Goal: Task Accomplishment & Management: Use online tool/utility

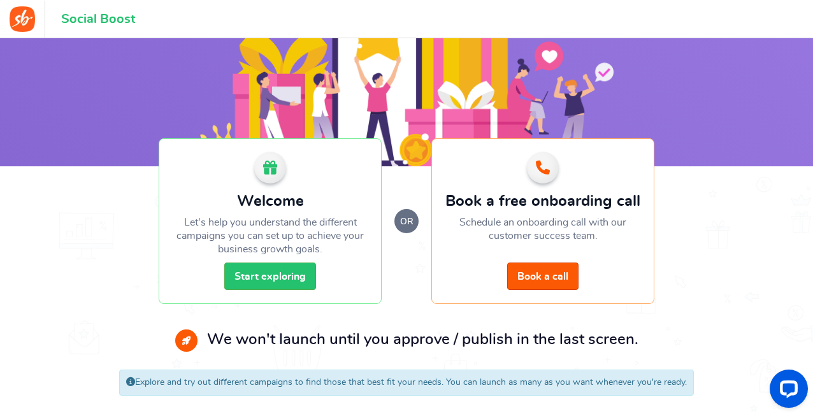
scroll to position [116, 0]
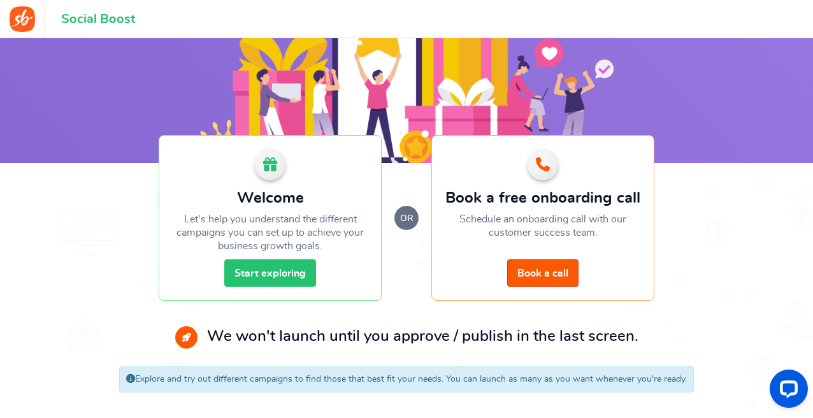
click at [279, 273] on link "Start exploring" at bounding box center [270, 272] width 92 height 27
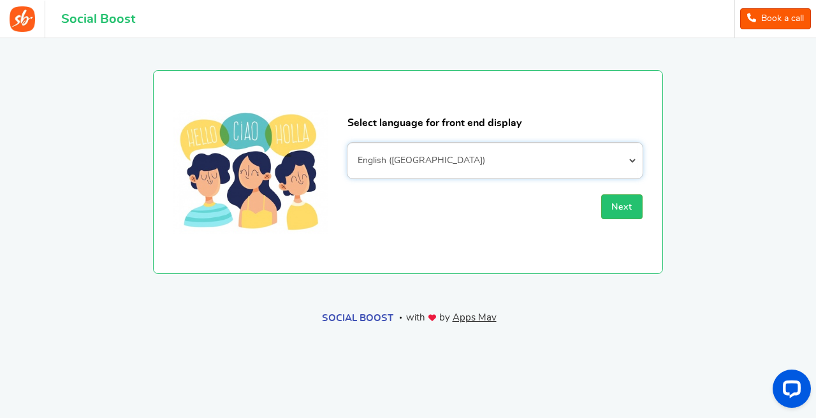
click at [484, 157] on select "Afrikaans Albanian Arabic Armenian Azerbaijani Basque Belarusian Bengali Bosnia…" at bounding box center [494, 161] width 295 height 36
click at [609, 205] on button "Next" at bounding box center [621, 206] width 41 height 25
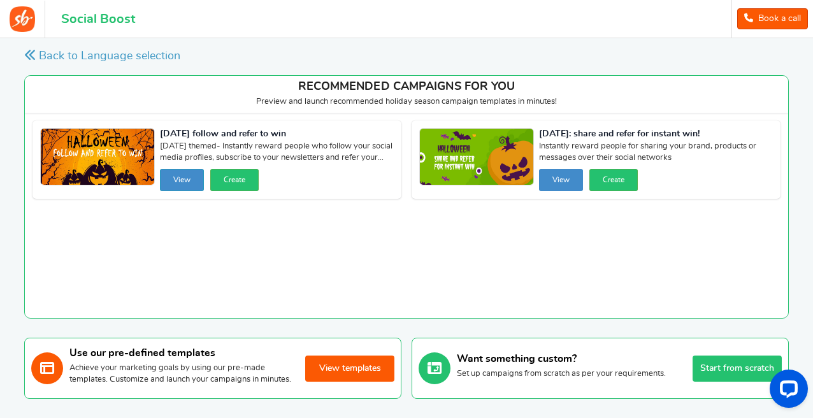
click at [186, 183] on button "View" at bounding box center [182, 180] width 44 height 22
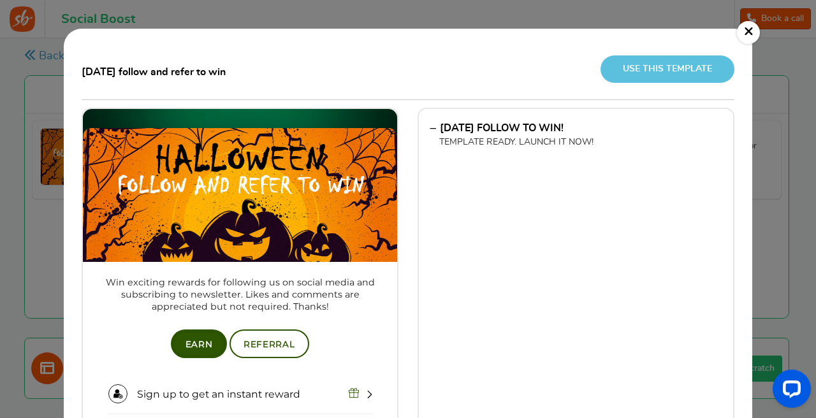
click at [746, 33] on link "×" at bounding box center [748, 32] width 23 height 23
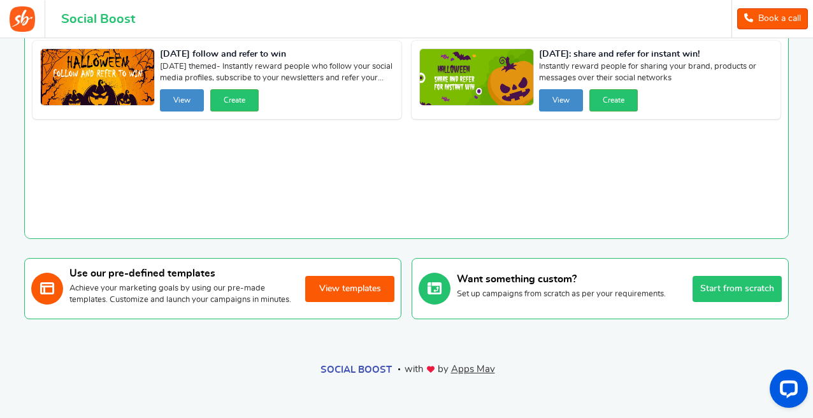
scroll to position [83, 0]
click at [346, 289] on button "View templates" at bounding box center [349, 289] width 89 height 26
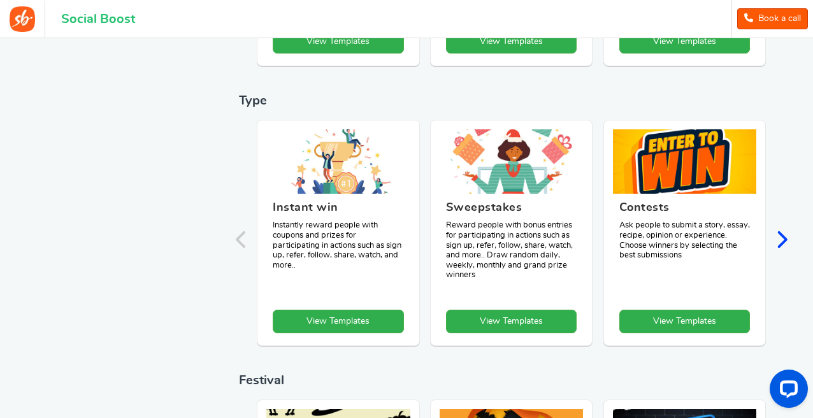
scroll to position [8, 0]
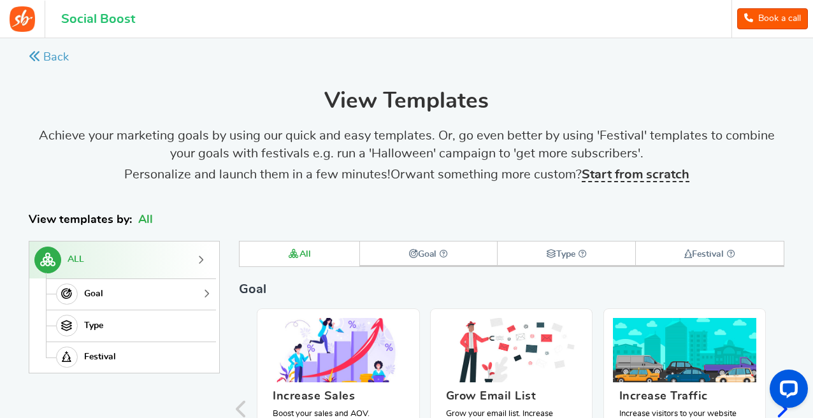
click at [123, 297] on link "Goal" at bounding box center [129, 295] width 167 height 32
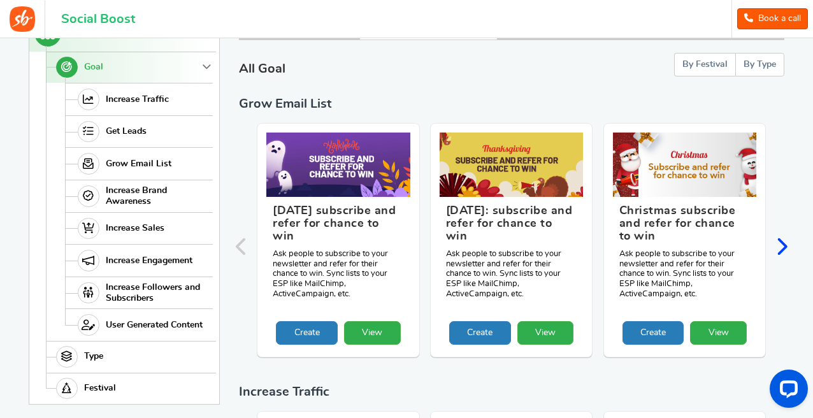
scroll to position [221, 0]
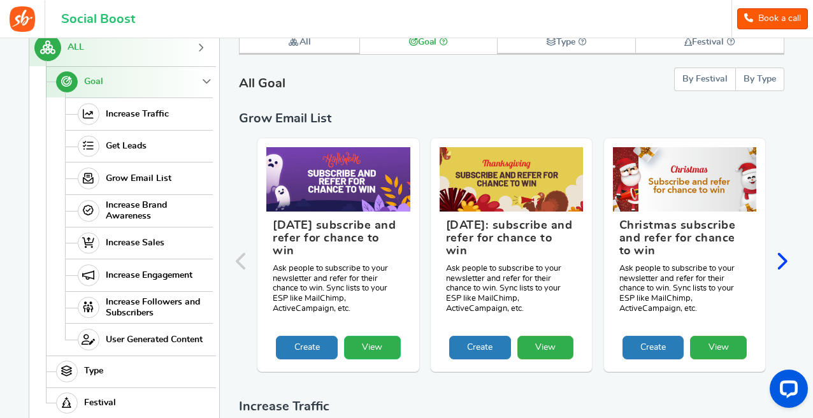
click at [375, 336] on link "View" at bounding box center [372, 348] width 57 height 24
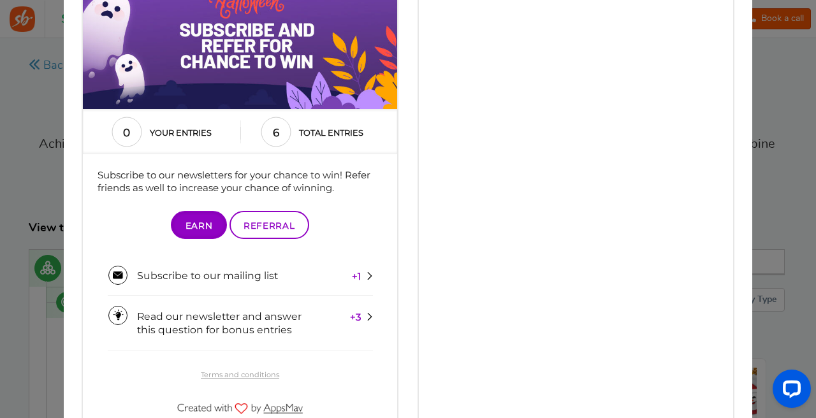
scroll to position [190, 0]
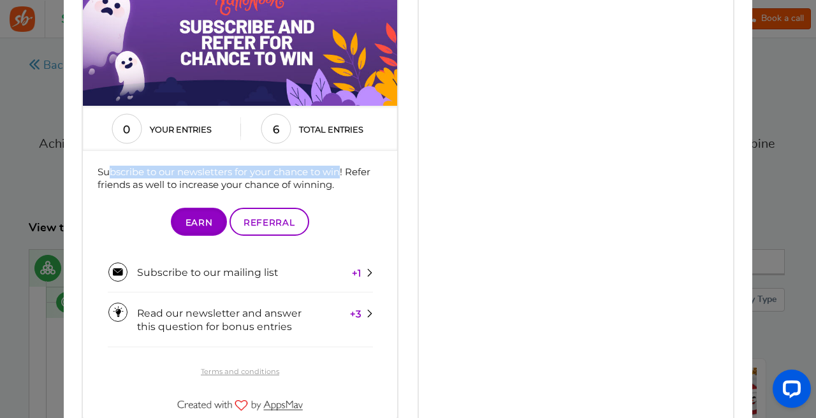
drag, startPoint x: 113, startPoint y: 169, endPoint x: 342, endPoint y: 171, distance: 228.8
click at [342, 171] on div "Subscribe to our newsletters for your chance to win! Refer friends as well to i…" at bounding box center [241, 179] width 286 height 26
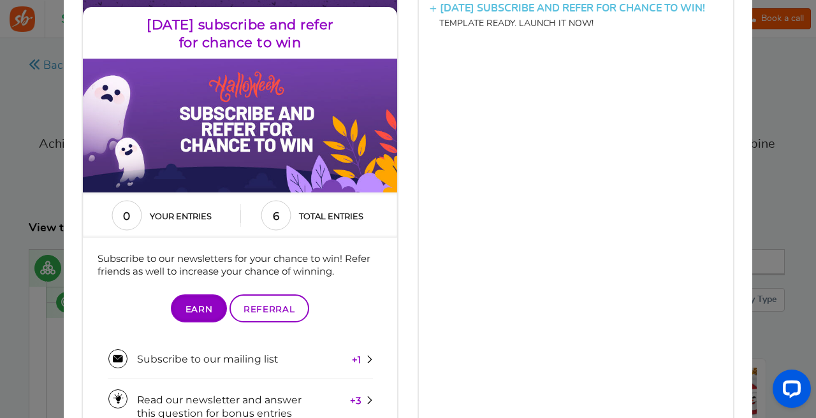
scroll to position [0, 0]
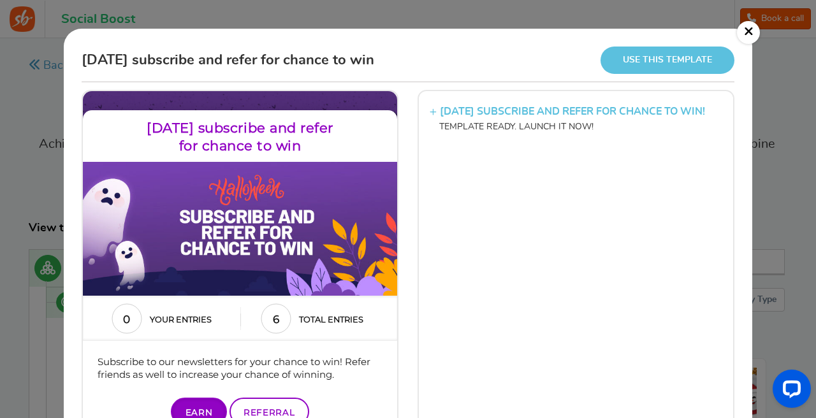
click at [790, 185] on div "× [DATE] subscribe and refer for chance to win Use this template [DATE] SUBSCRI…" at bounding box center [408, 209] width 816 height 418
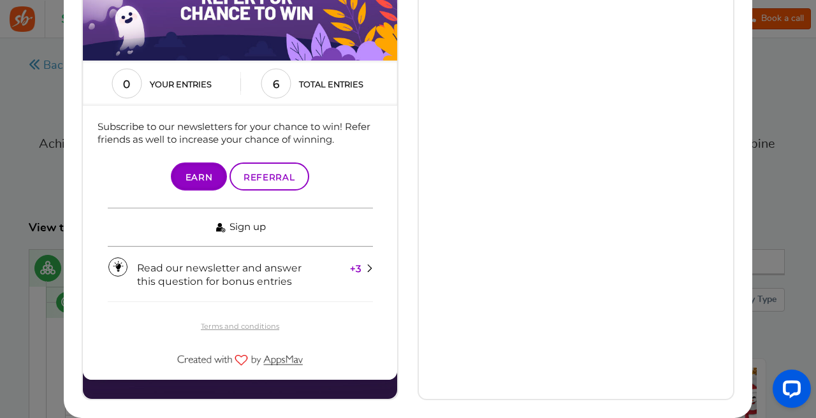
click at [314, 231] on link "Sign up" at bounding box center [240, 227] width 265 height 39
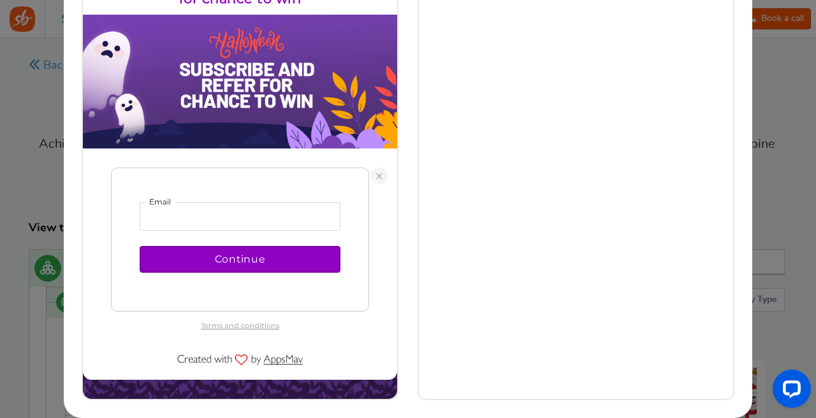
scroll to position [110, 0]
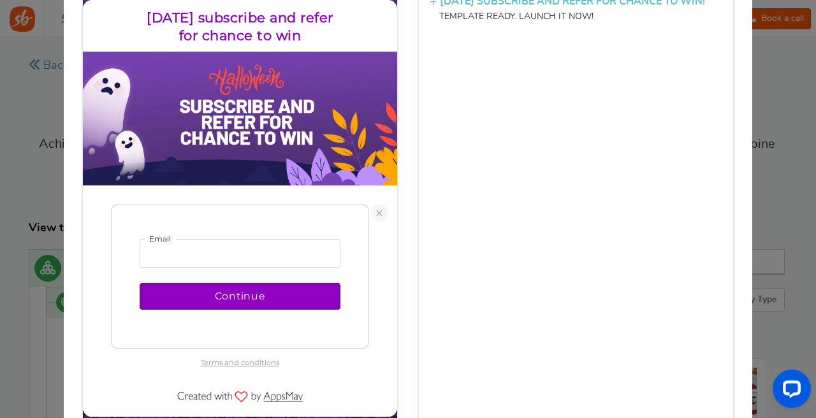
click at [374, 217] on link at bounding box center [379, 213] width 17 height 17
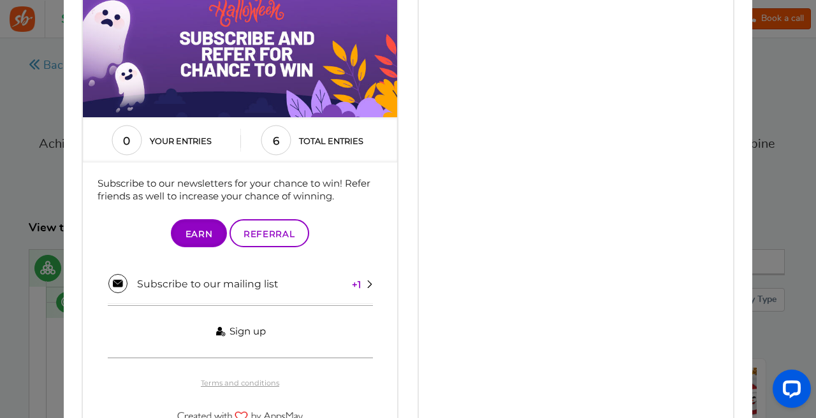
click at [266, 342] on link "Sign up" at bounding box center [240, 332] width 265 height 53
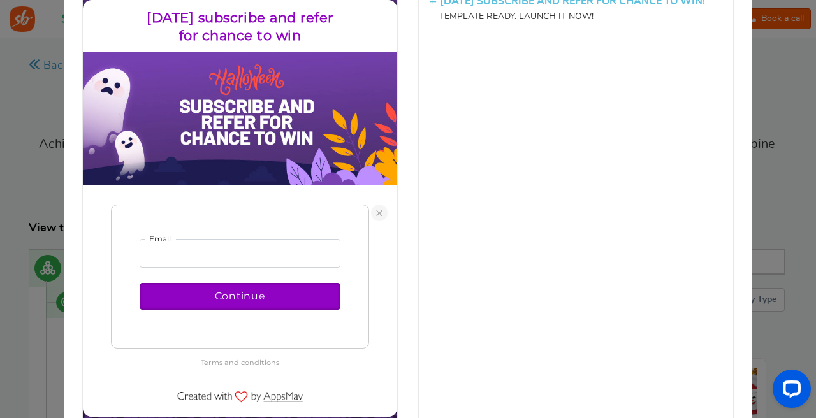
click at [382, 215] on link at bounding box center [379, 213] width 17 height 17
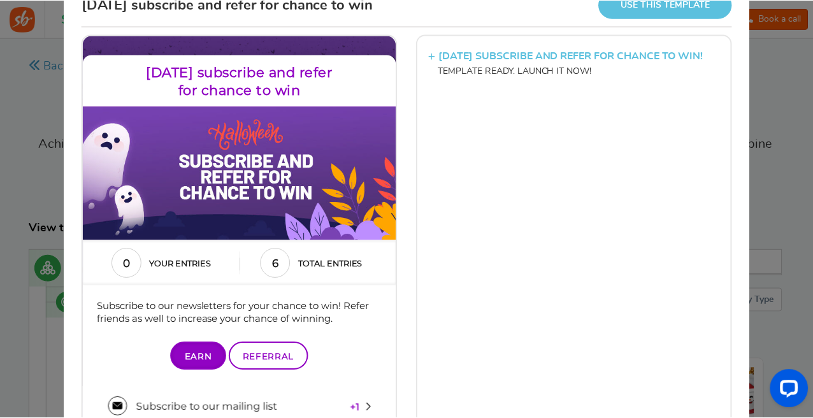
scroll to position [0, 0]
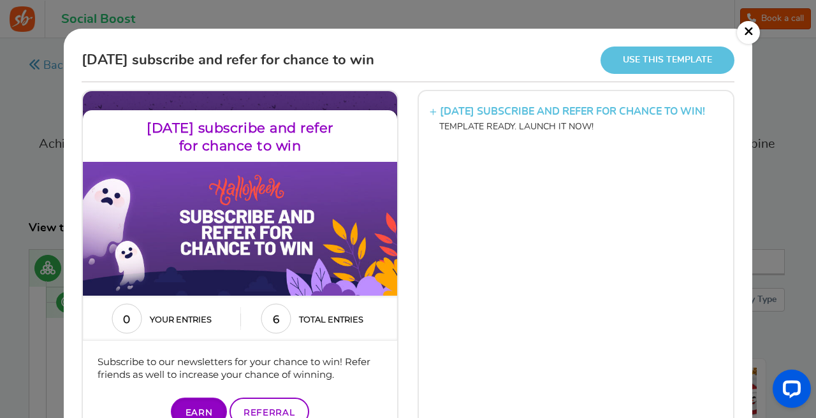
click at [750, 21] on link "×" at bounding box center [748, 32] width 23 height 23
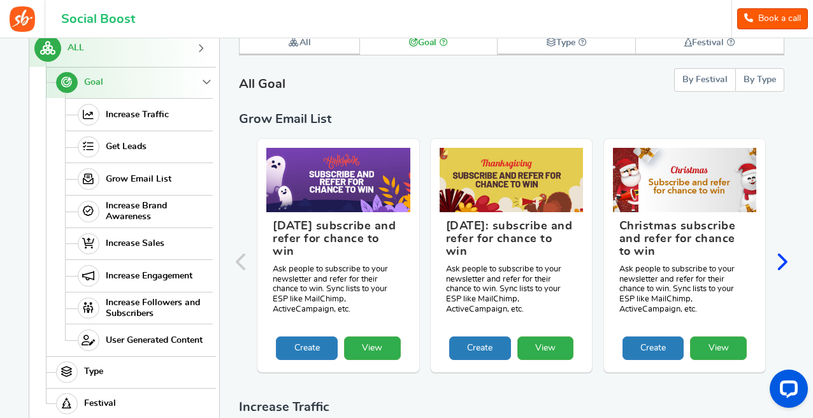
scroll to position [228, 0]
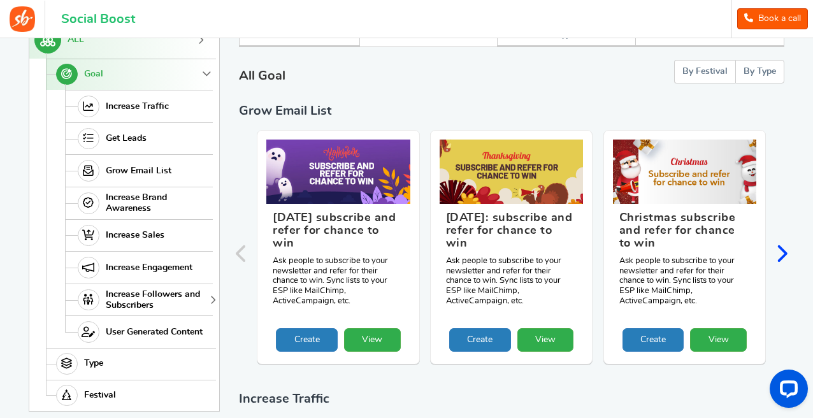
click at [160, 301] on span "Increase Followers and Subscribers" at bounding box center [158, 300] width 104 height 22
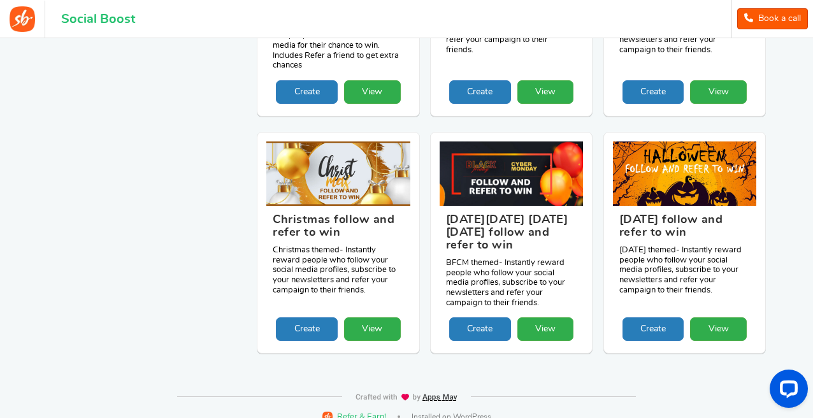
scroll to position [924, 0]
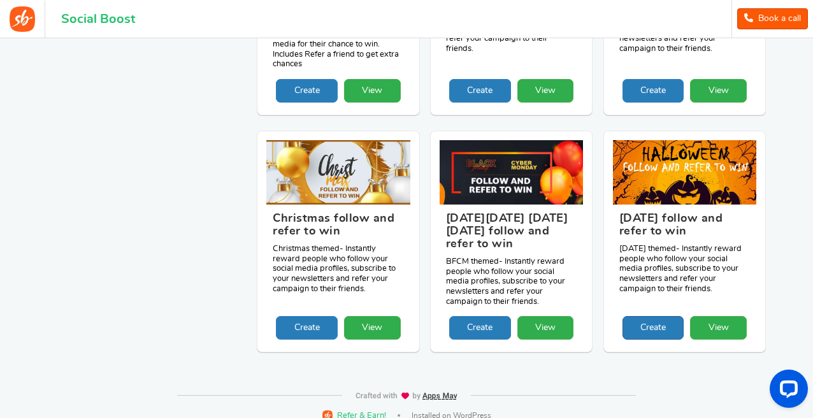
click at [671, 324] on link "Create" at bounding box center [654, 328] width 62 height 24
